Goal: Information Seeking & Learning: Learn about a topic

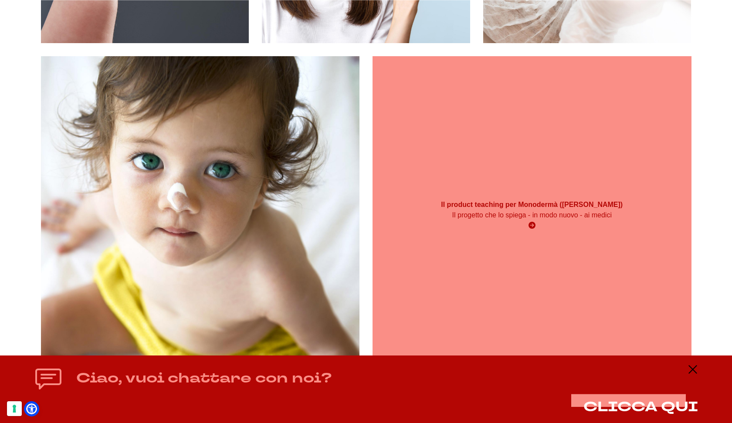
scroll to position [370, 0]
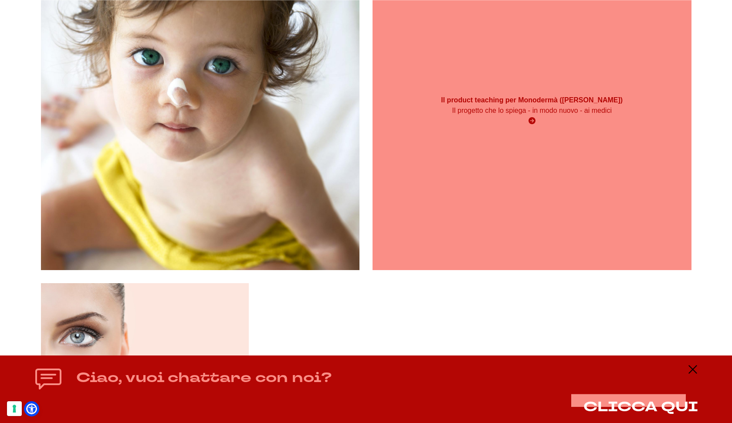
click at [574, 92] on div "Il product teaching per Monodermà (Giuliani) Il progetto che lo spiega - in mod…" at bounding box center [531, 110] width 319 height 39
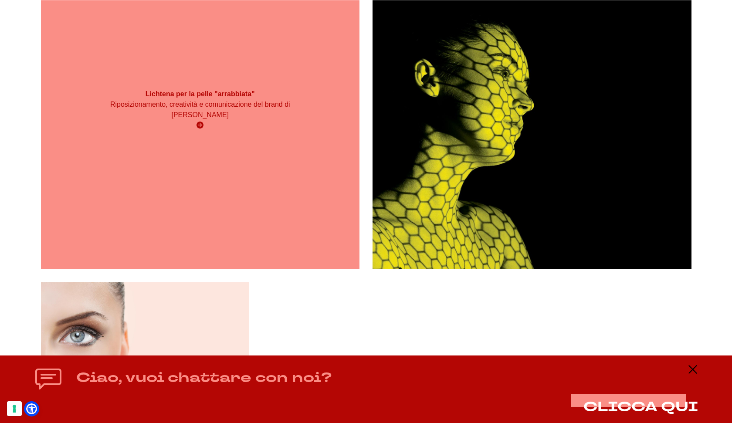
click at [244, 114] on p "Riposizionamento, creatività e comunicazione del brand di Giuliani" at bounding box center [200, 109] width 191 height 21
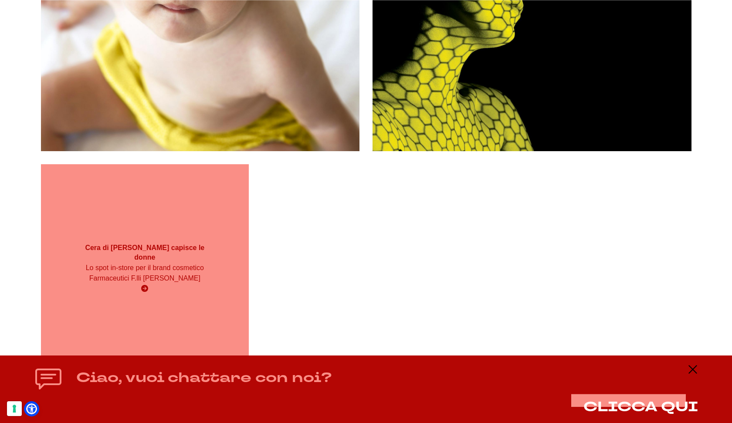
scroll to position [594, 0]
click at [213, 263] on div "Cera di Cupra capisce le donne Lo spot in-store per il brand cosmetico Farmaceu…" at bounding box center [145, 268] width 208 height 60
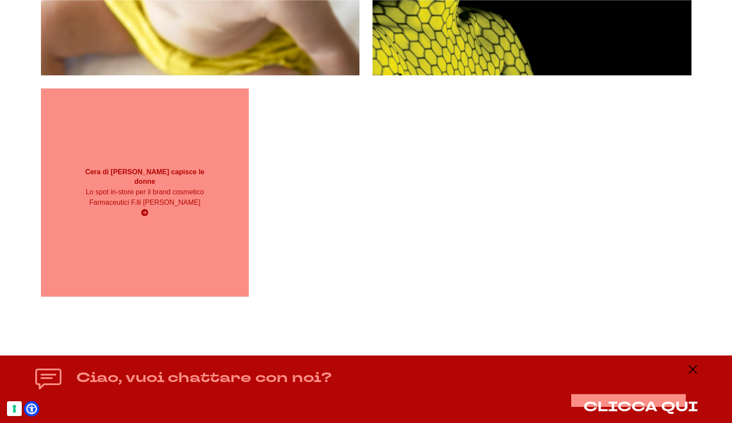
scroll to position [678, 0]
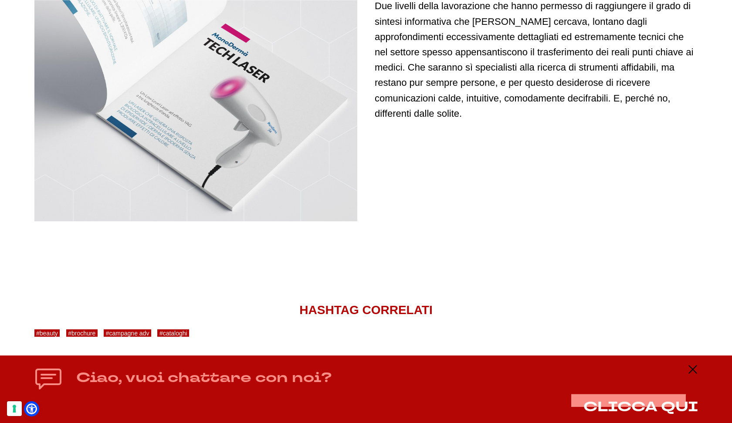
scroll to position [2750, 0]
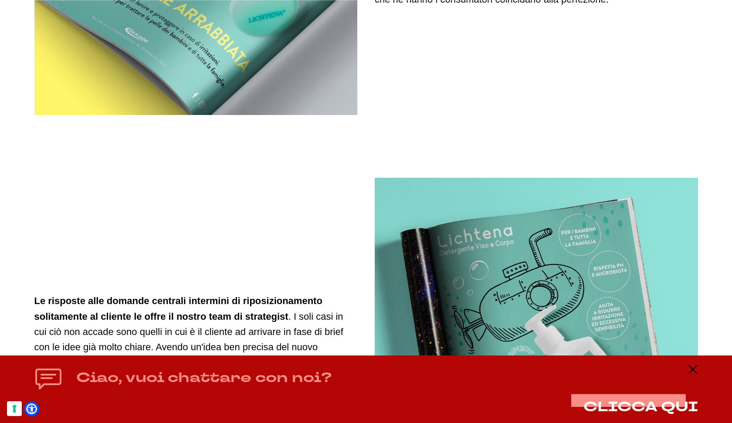
scroll to position [1071, 0]
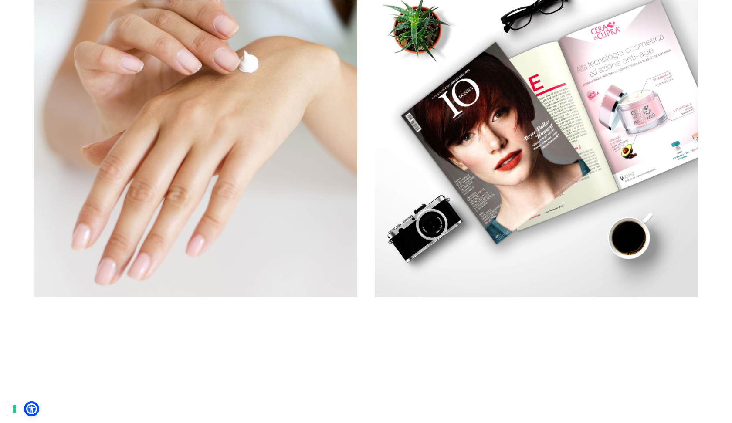
scroll to position [1412, 0]
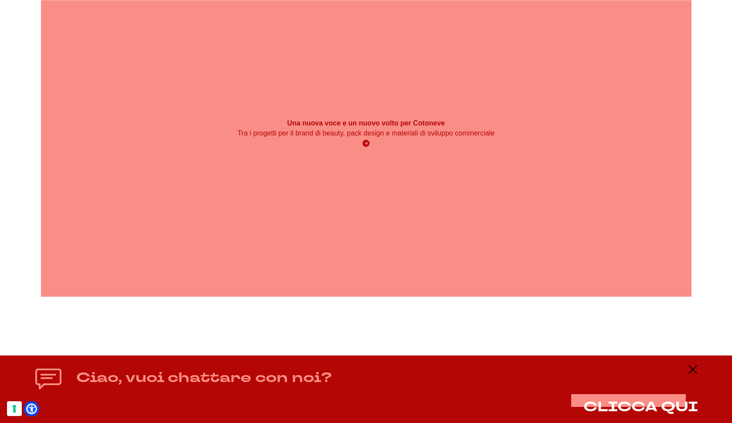
scroll to position [1023, 0]
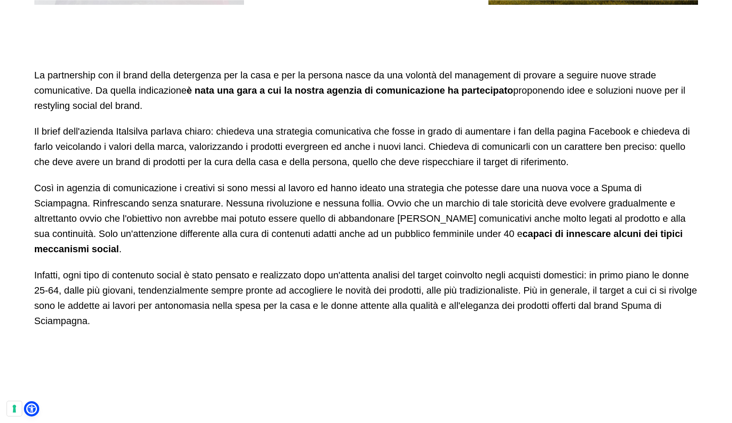
scroll to position [830, 0]
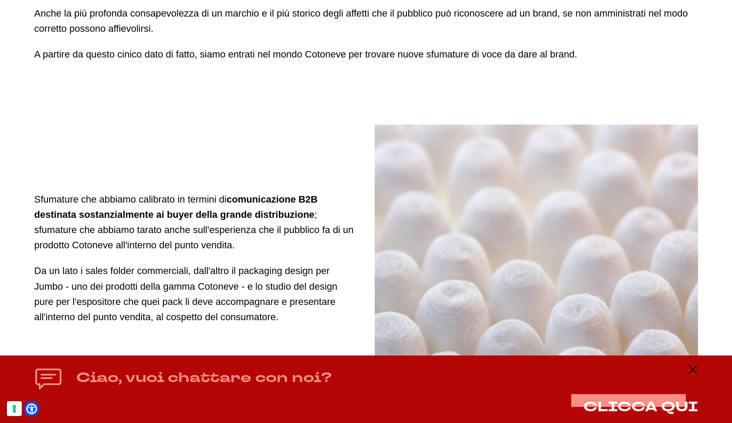
scroll to position [611, 0]
